Goal: Information Seeking & Learning: Find specific fact

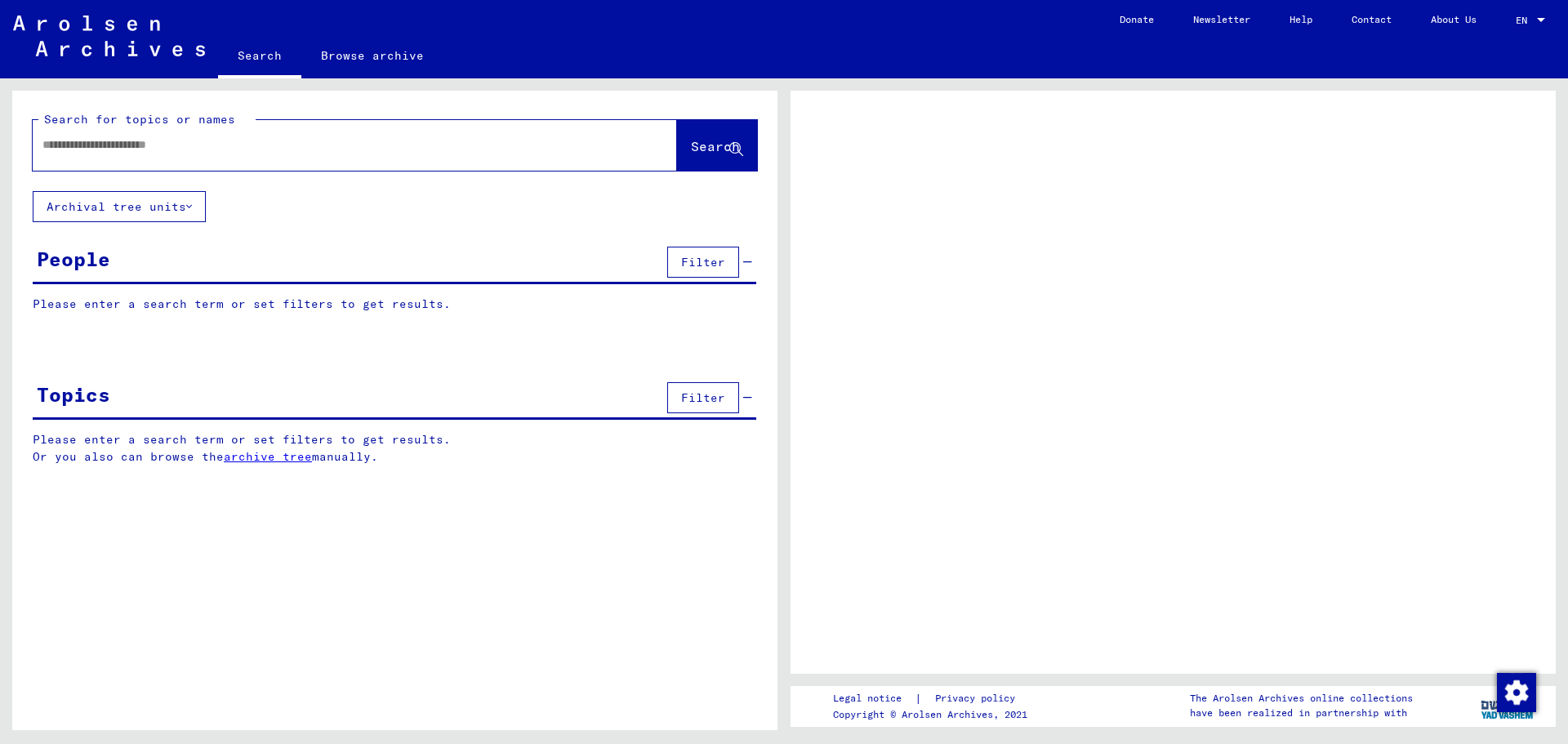
click at [60, 138] on input "text" at bounding box center [340, 145] width 595 height 17
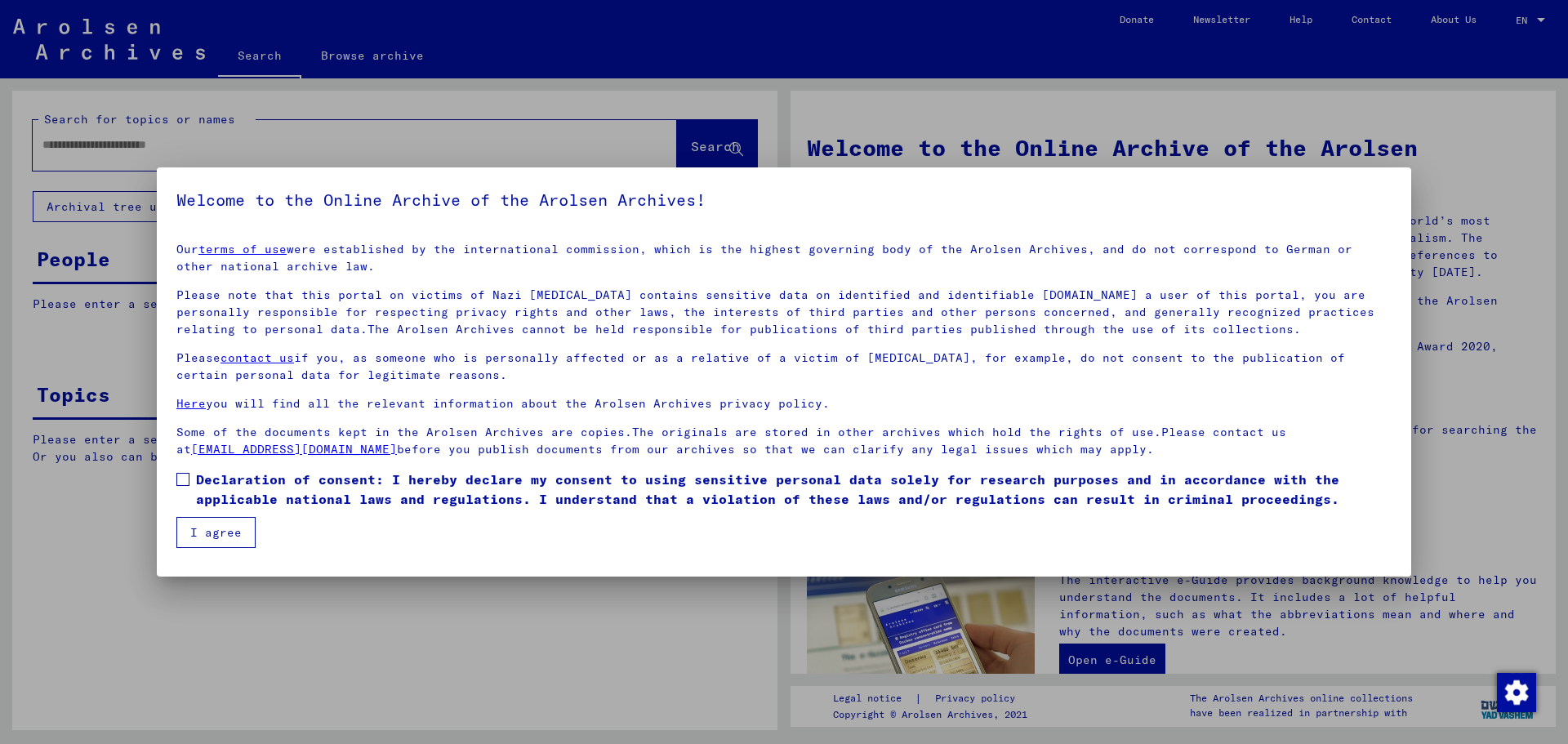
click at [184, 474] on span at bounding box center [183, 479] width 13 height 13
click at [211, 528] on button "I agree" at bounding box center [216, 533] width 79 height 31
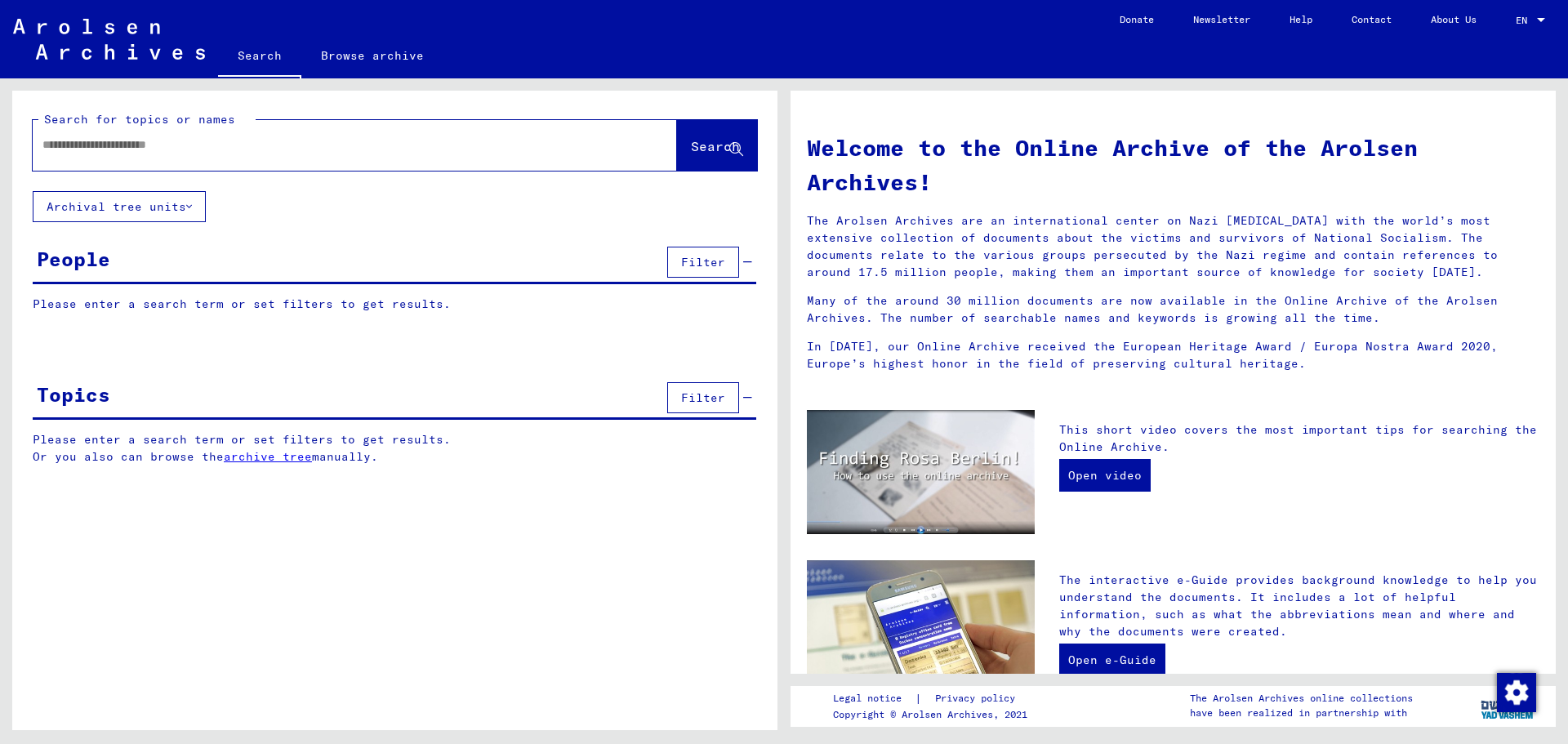
click at [90, 136] on div at bounding box center [330, 145] width 595 height 37
click at [72, 150] on input "text" at bounding box center [335, 145] width 585 height 17
click at [63, 151] on input "text" at bounding box center [335, 145] width 585 height 17
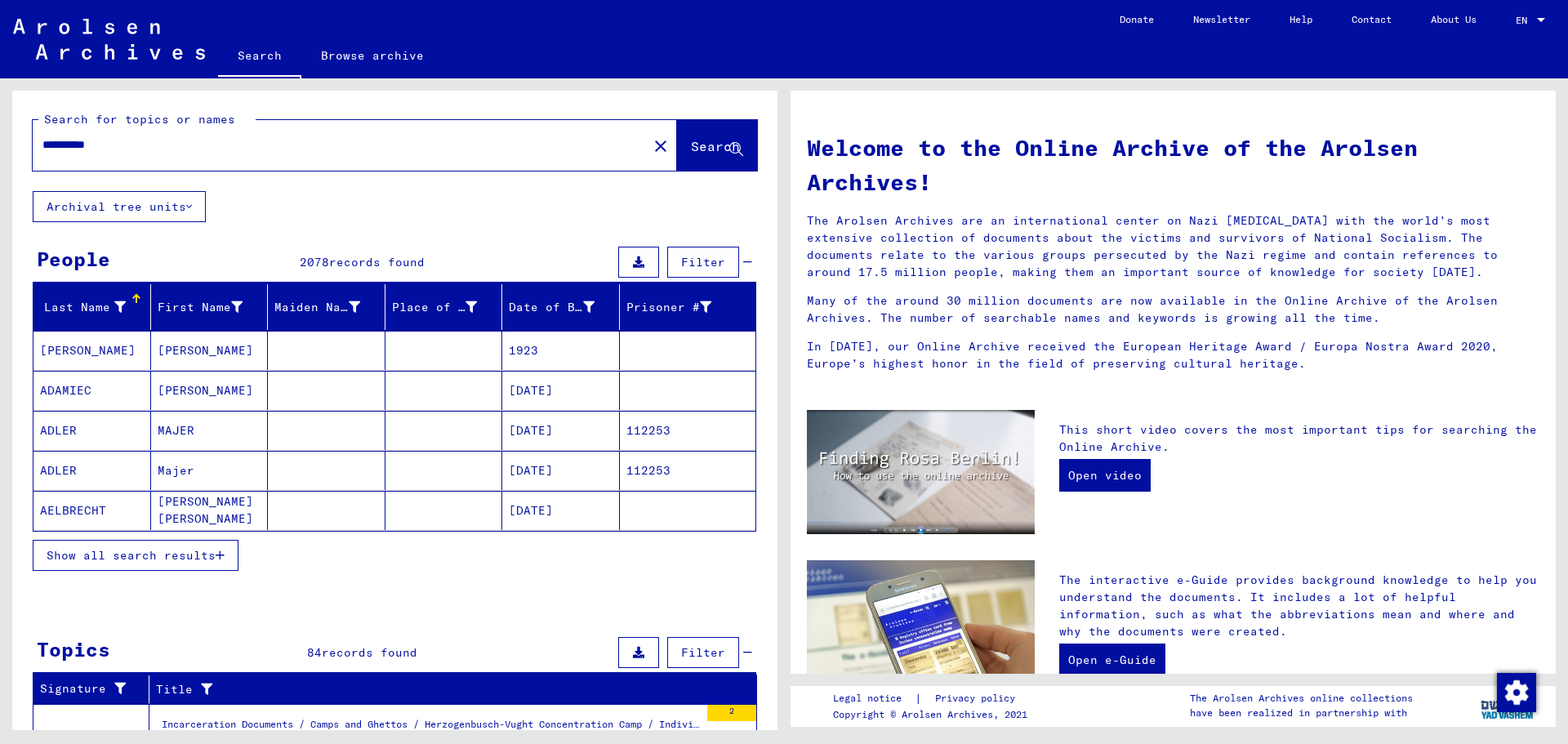
click at [143, 148] on input "**********" at bounding box center [335, 145] width 585 height 17
type input "**********"
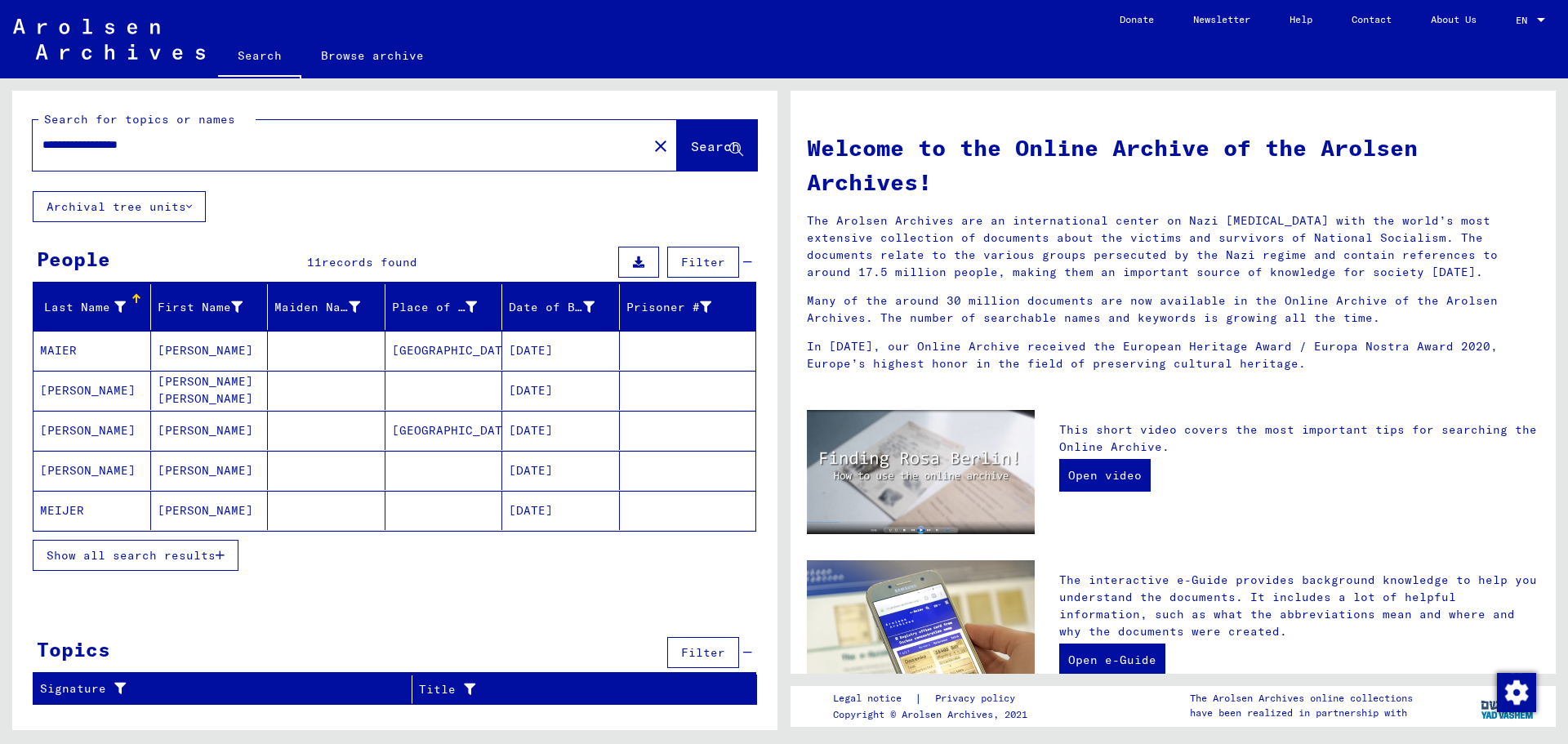
click at [353, 508] on mat-cell at bounding box center [326, 510] width 118 height 39
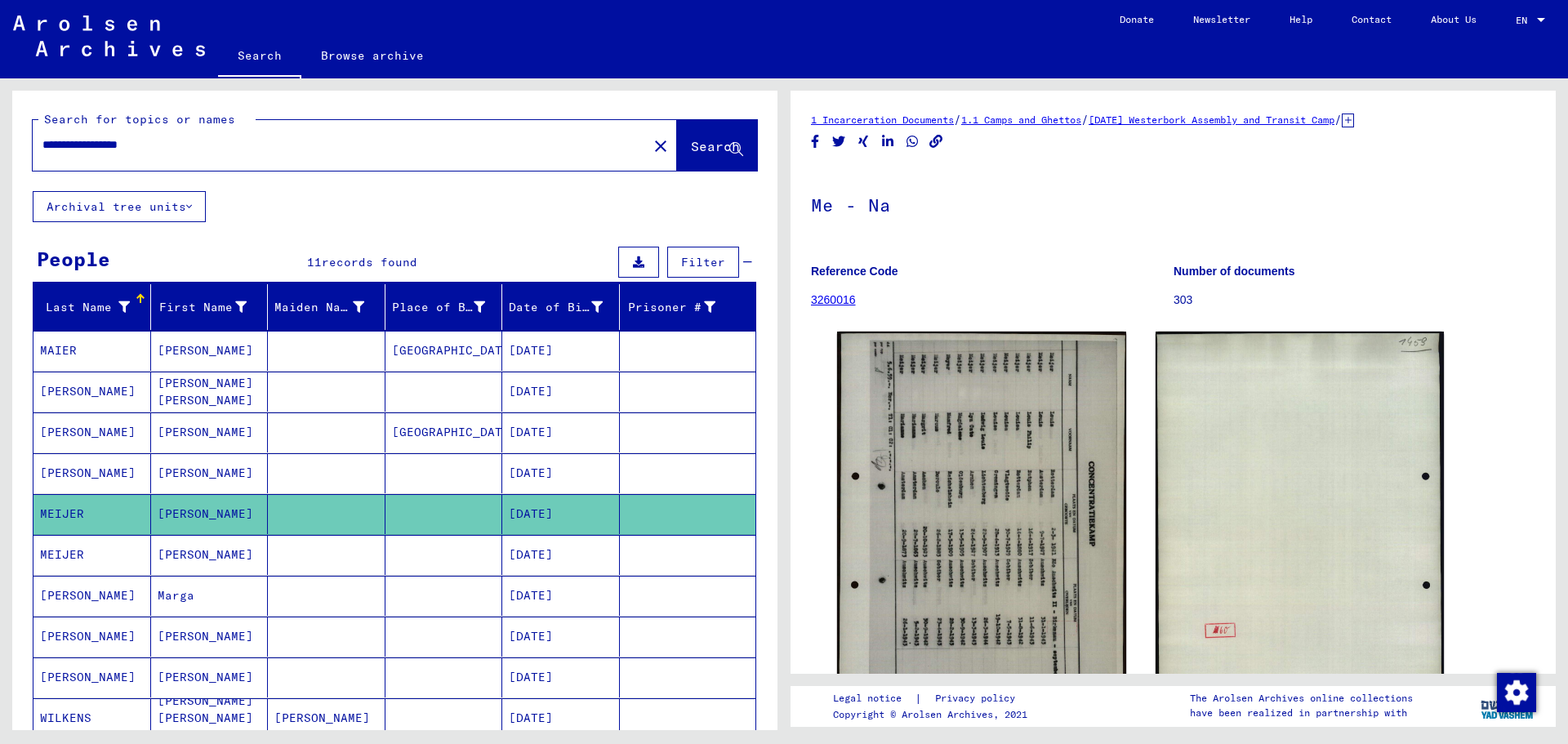
click at [324, 559] on mat-cell at bounding box center [326, 555] width 118 height 40
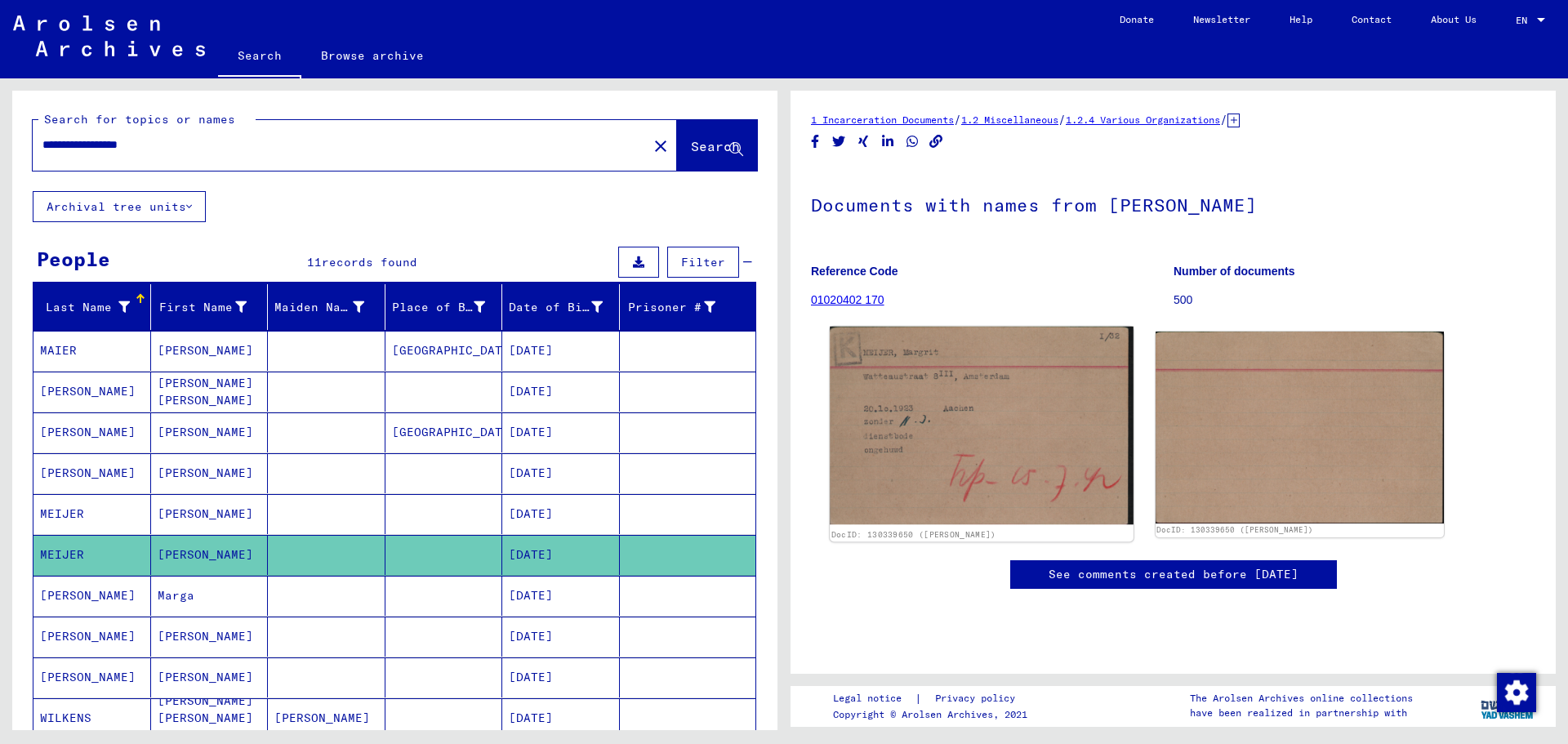
click at [945, 438] on img at bounding box center [981, 426] width 303 height 198
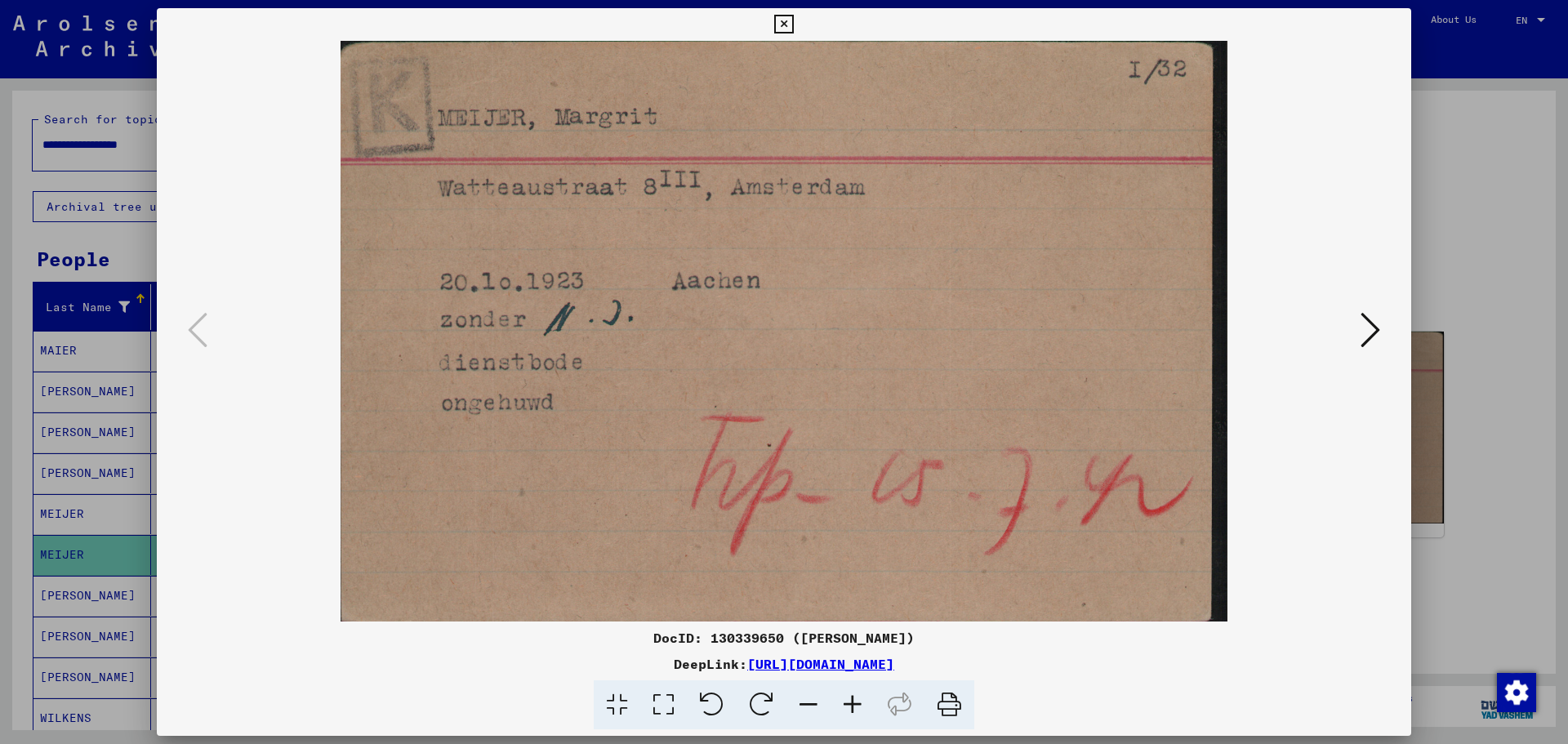
drag, startPoint x: 779, startPoint y: 29, endPoint x: 1020, endPoint y: 279, distance: 347.2
click at [874, 292] on div "DocID: 130339650 ([PERSON_NAME]) DeepLink: [URL][DOMAIN_NAME]" at bounding box center [784, 368] width 1254 height 722
click at [1377, 333] on icon at bounding box center [1370, 330] width 20 height 39
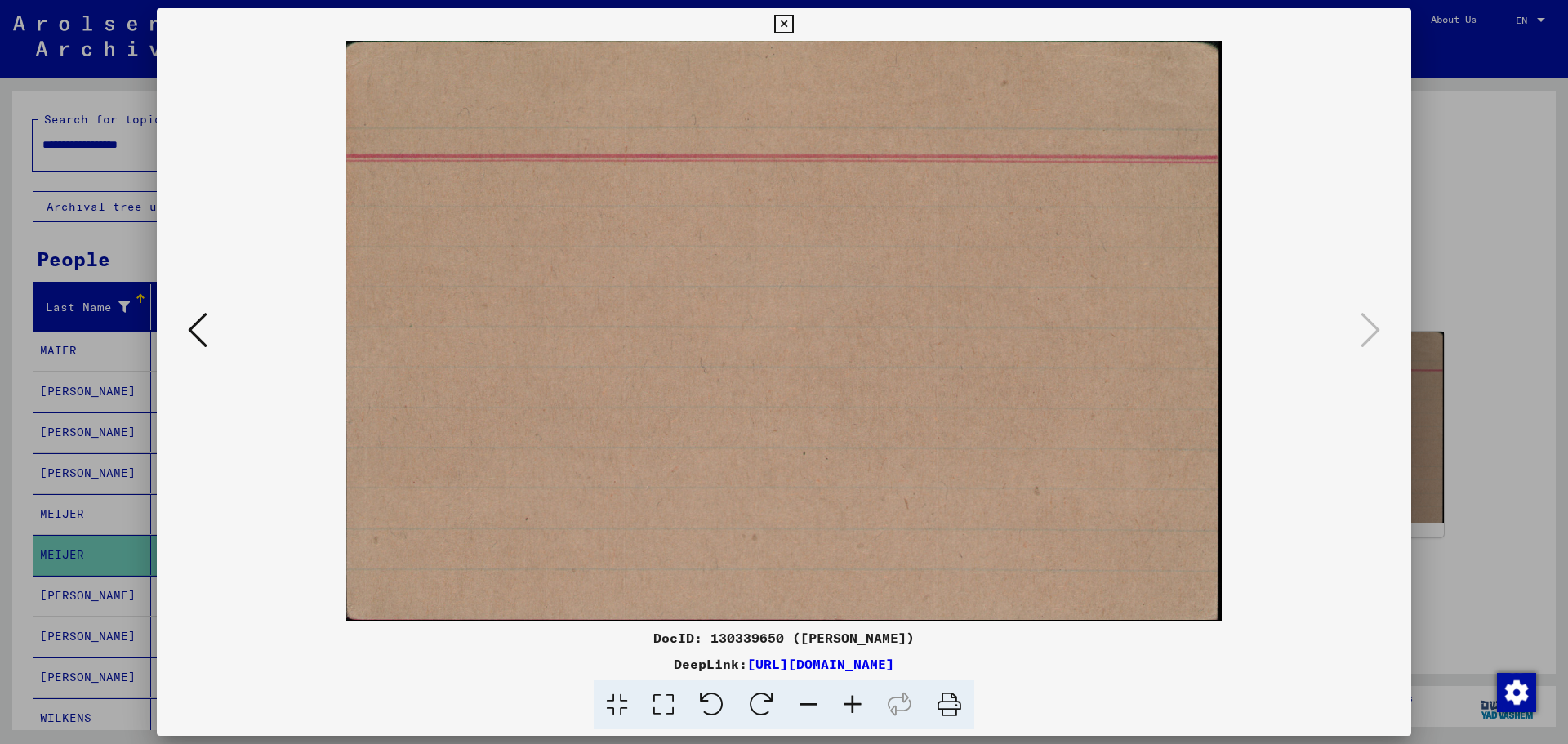
click at [779, 27] on icon at bounding box center [783, 24] width 19 height 20
